Goal: Task Accomplishment & Management: Manage account settings

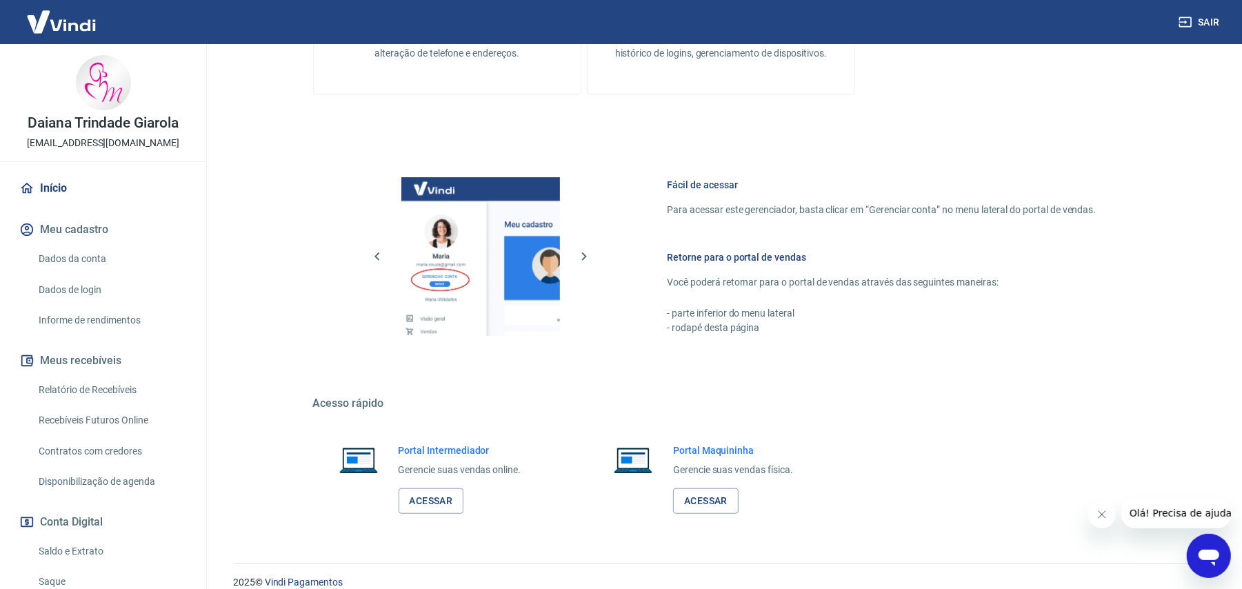
scroll to position [486, 0]
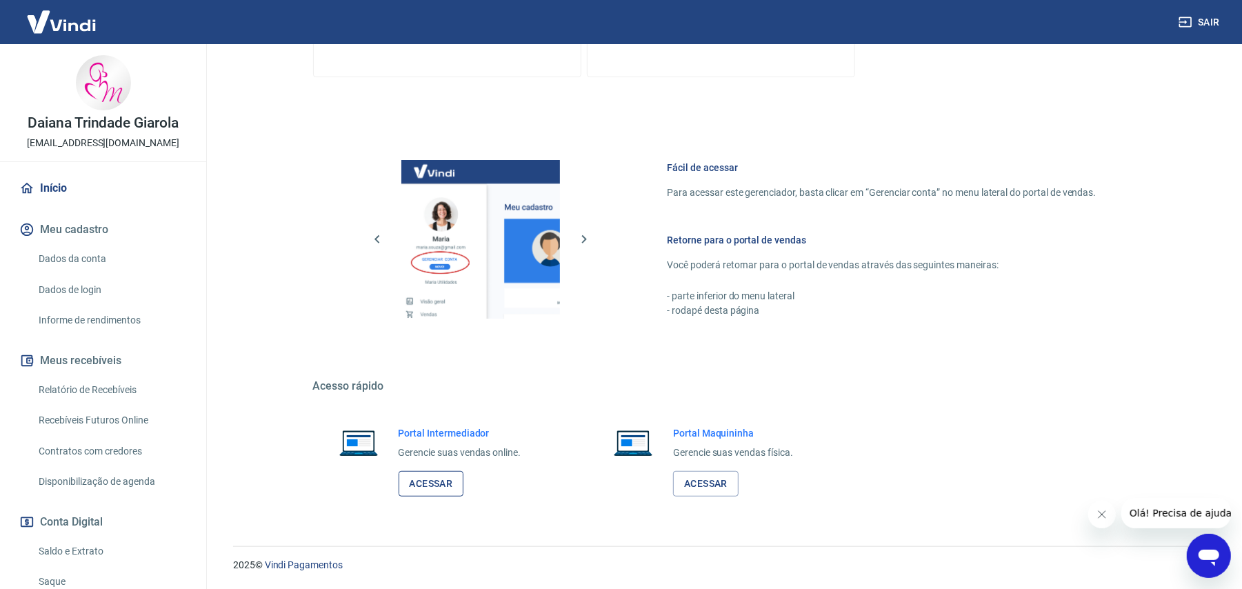
click at [442, 488] on link "Acessar" at bounding box center [430, 484] width 65 height 26
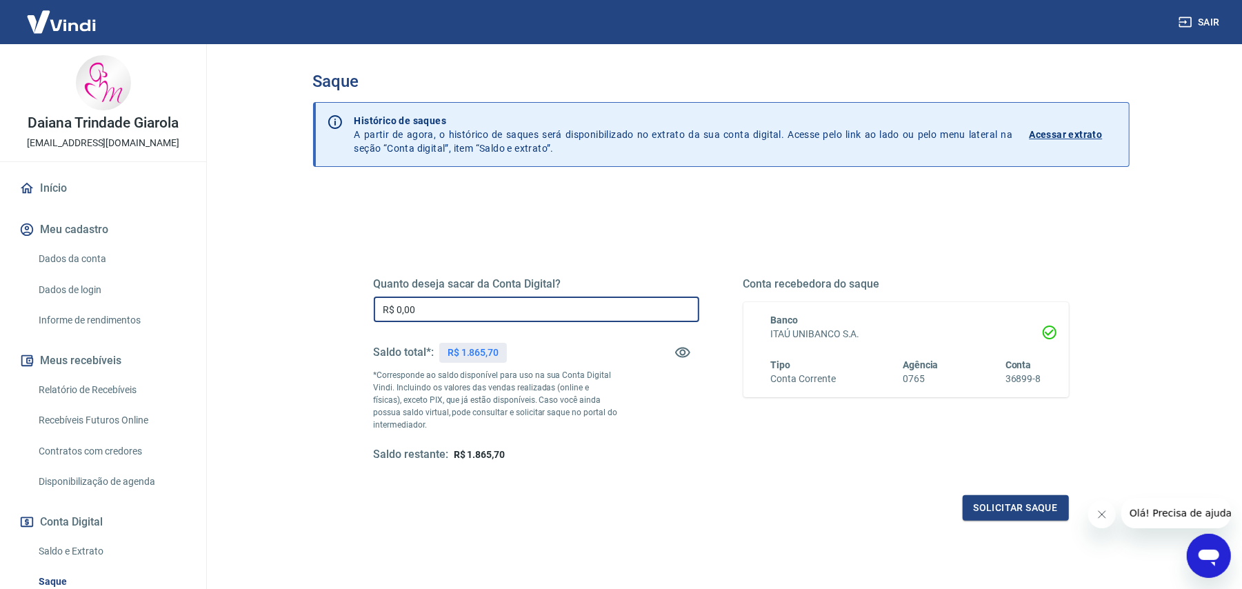
click at [398, 307] on input "R$ 0,00" at bounding box center [536, 309] width 325 height 26
type input "R$ 1.800,00"
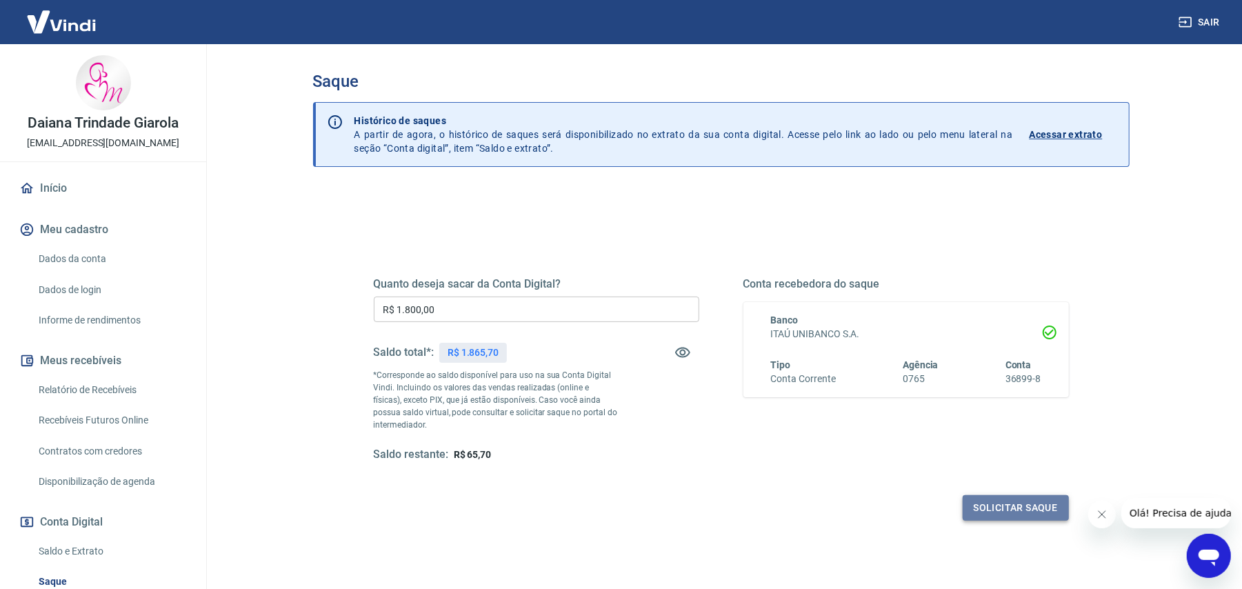
click at [1034, 517] on button "Solicitar saque" at bounding box center [1015, 508] width 106 height 26
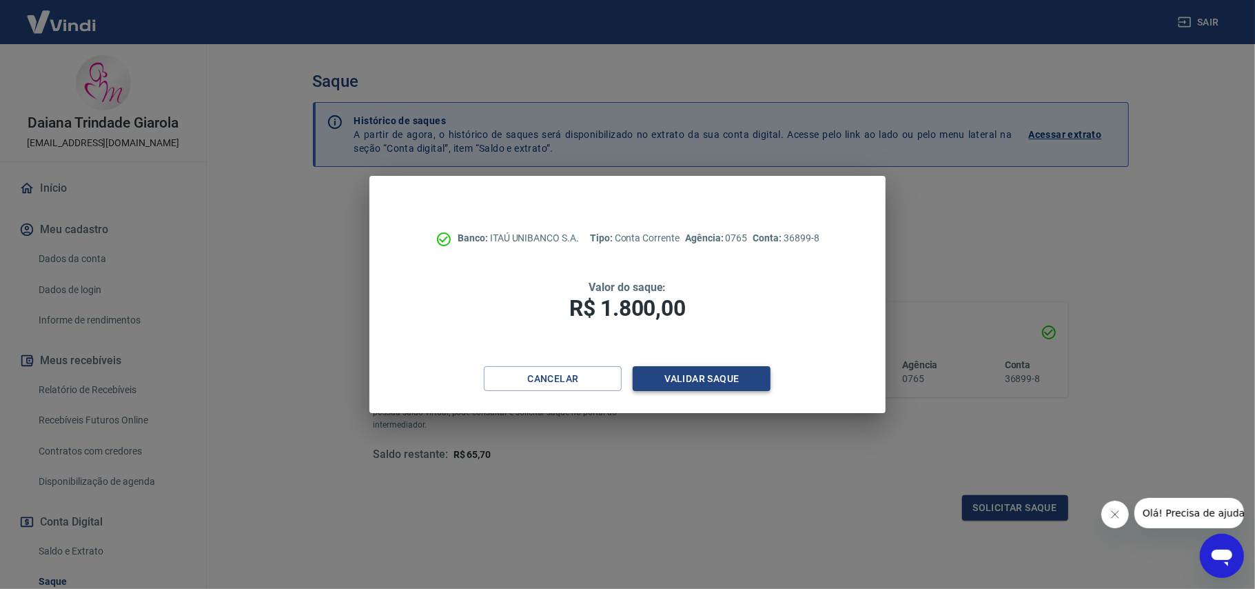
click at [758, 375] on button "Validar saque" at bounding box center [702, 379] width 138 height 26
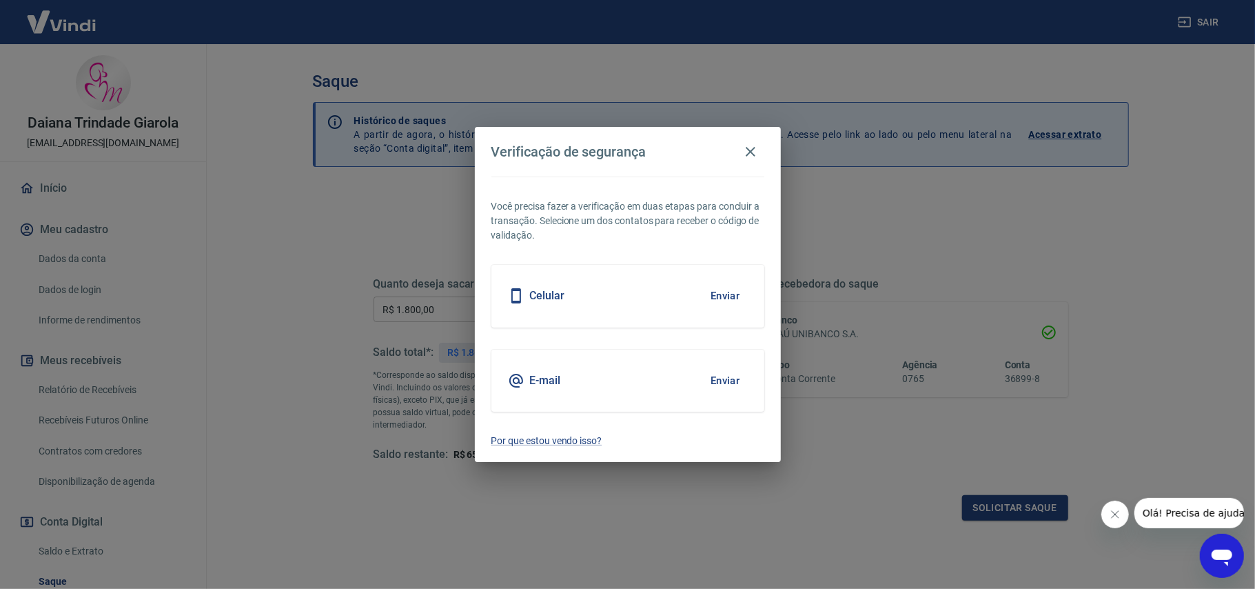
click at [724, 295] on button "Enviar" at bounding box center [725, 295] width 45 height 29
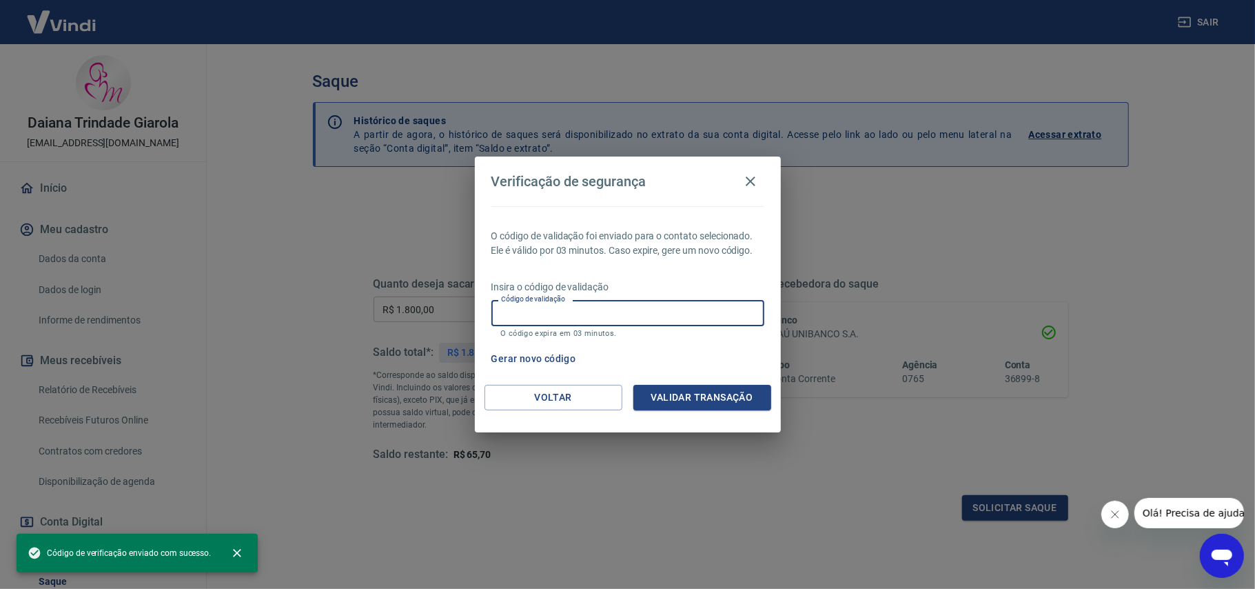
click at [679, 321] on input "Código de validação" at bounding box center [628, 313] width 273 height 26
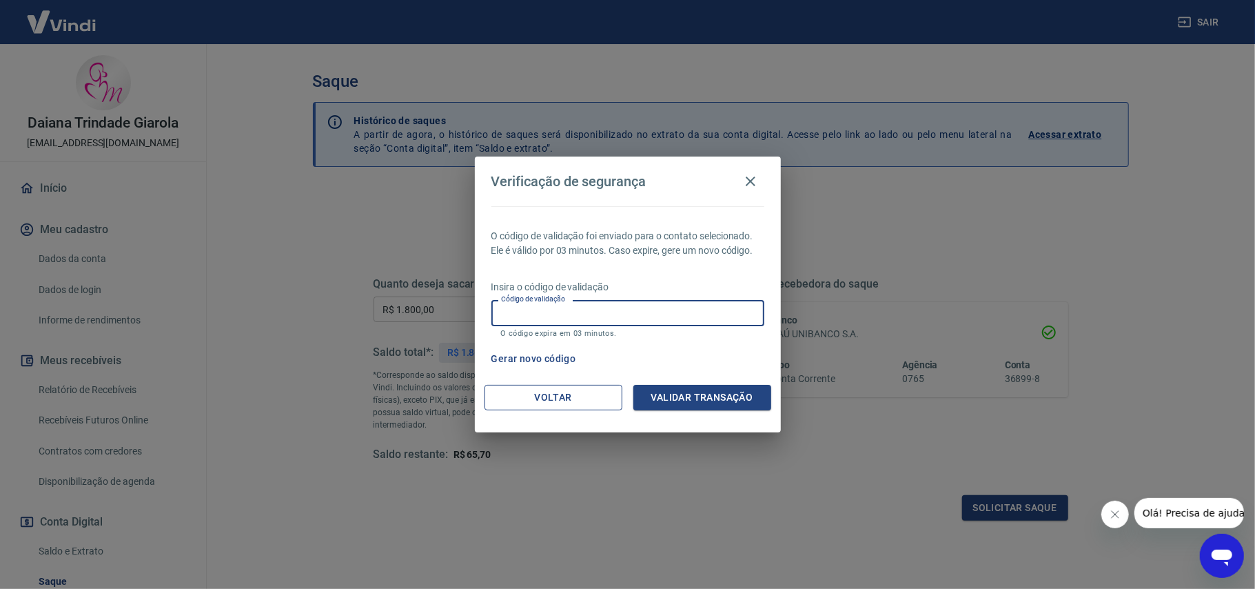
click at [568, 394] on button "Voltar" at bounding box center [554, 398] width 138 height 26
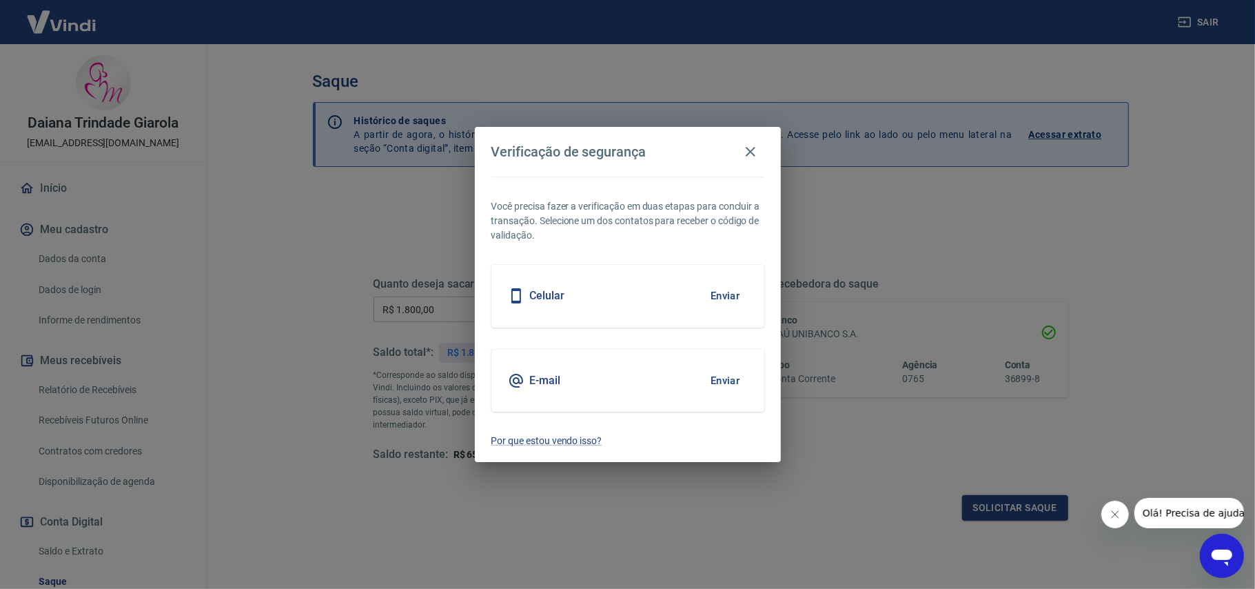
click at [742, 387] on button "Enviar" at bounding box center [725, 380] width 45 height 29
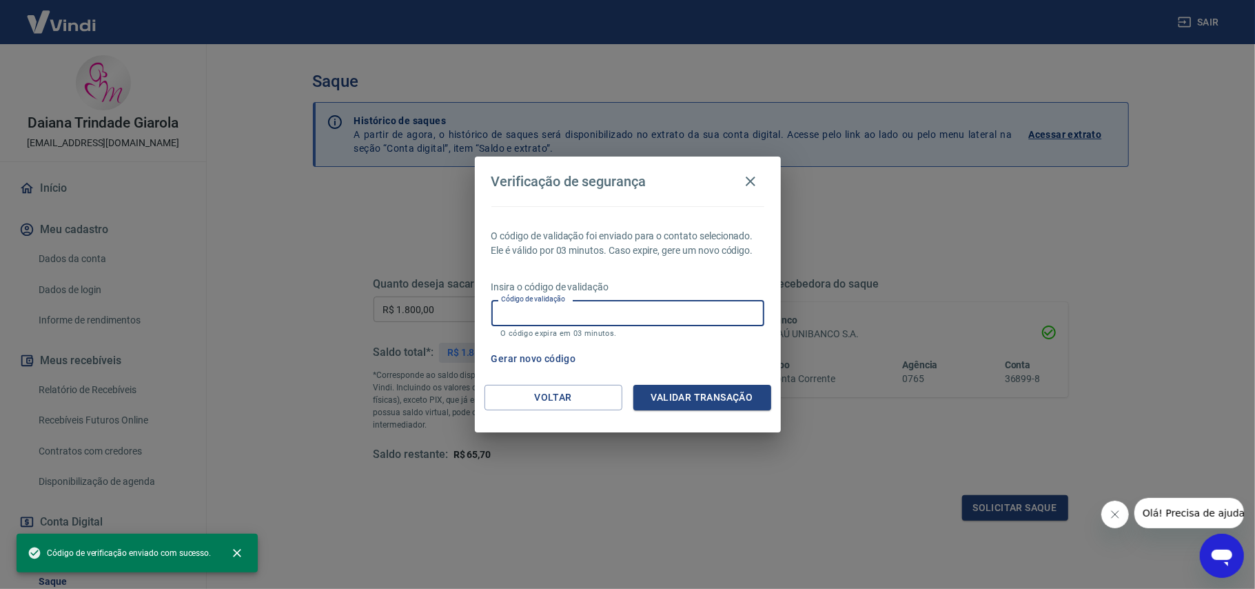
click at [589, 315] on input "Código de validação" at bounding box center [628, 313] width 273 height 26
paste input "752377"
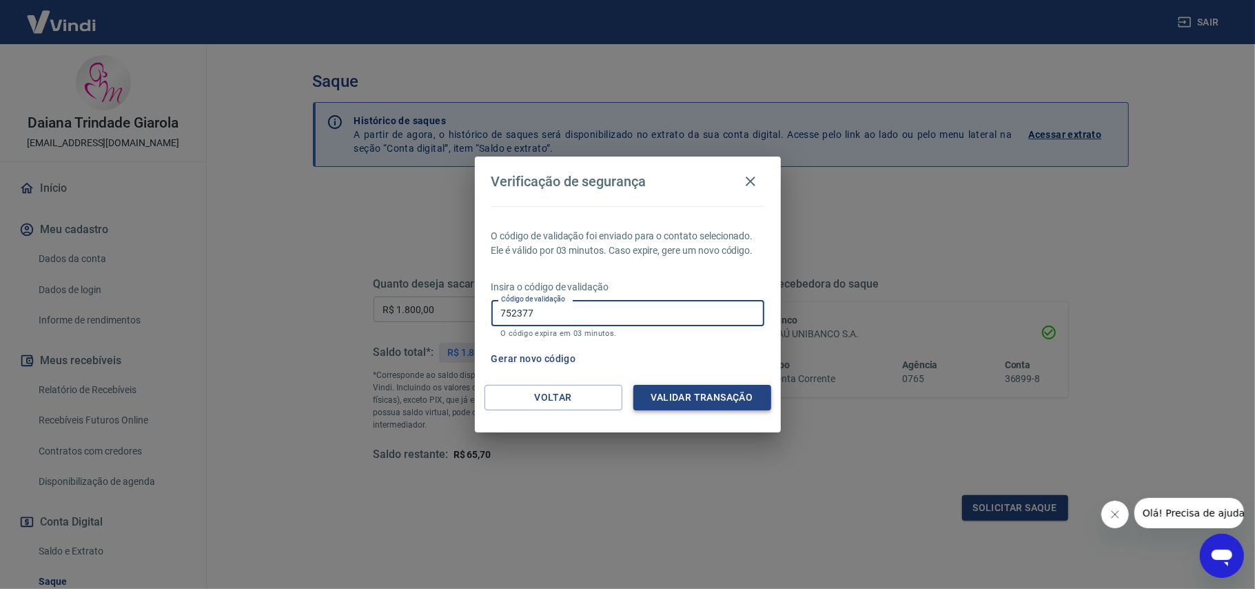
type input "752377"
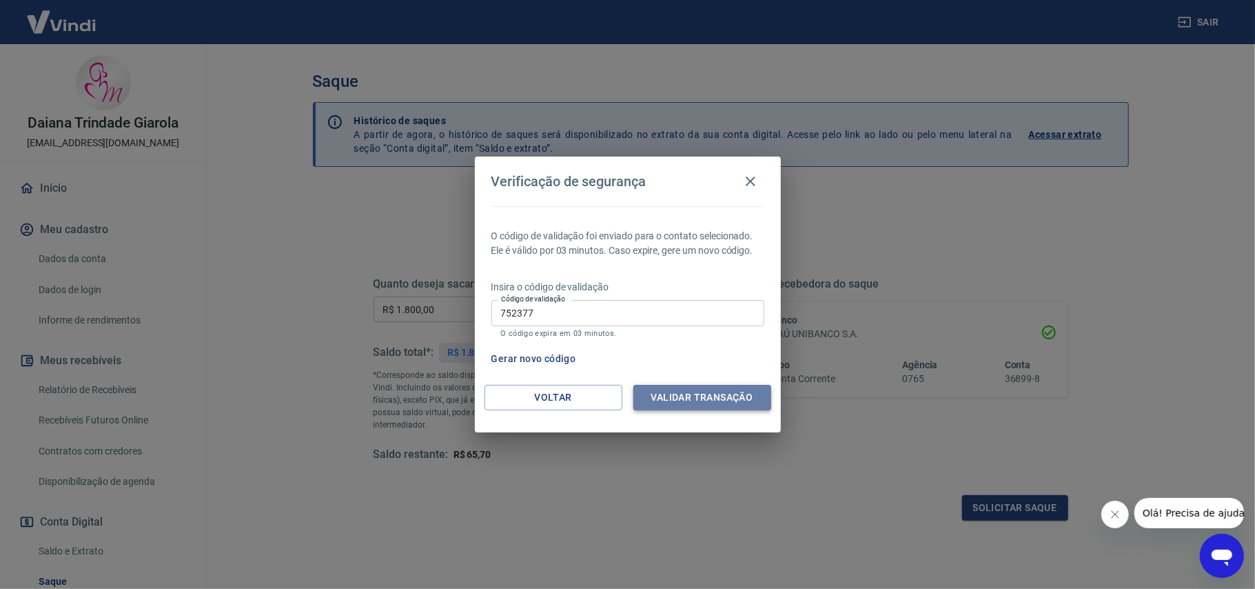
click at [685, 401] on button "Validar transação" at bounding box center [703, 398] width 138 height 26
